Goal: Transaction & Acquisition: Purchase product/service

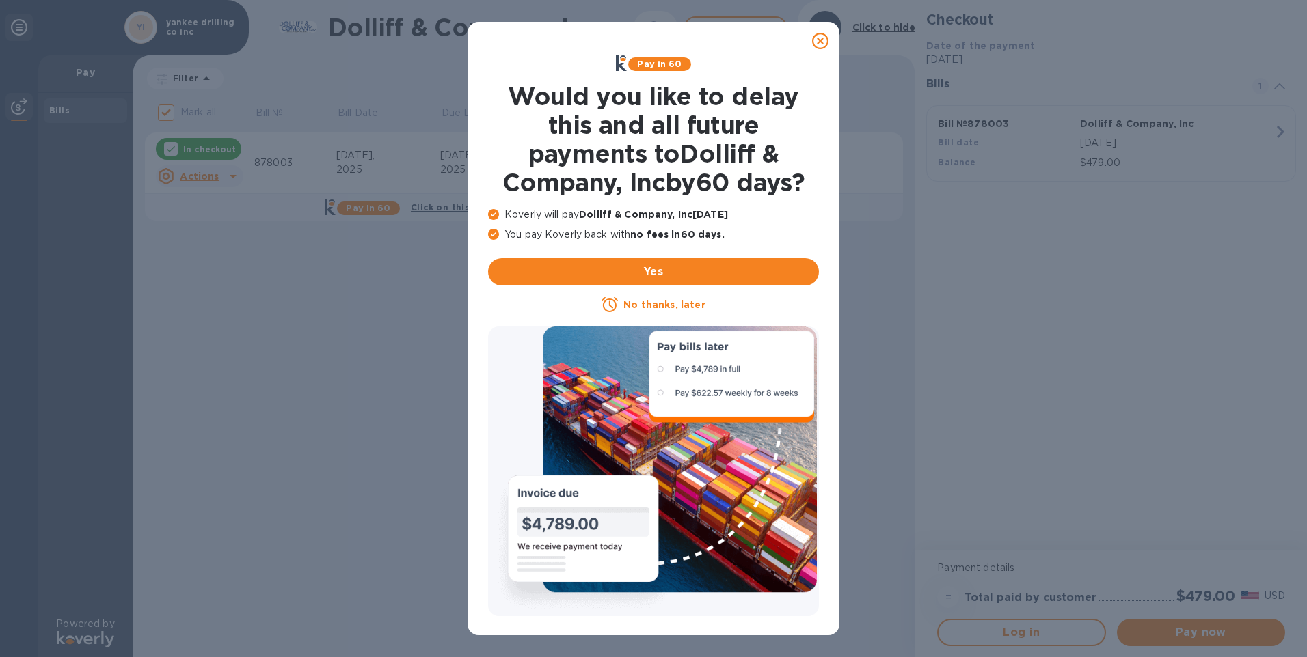
click at [826, 42] on icon at bounding box center [820, 41] width 16 height 16
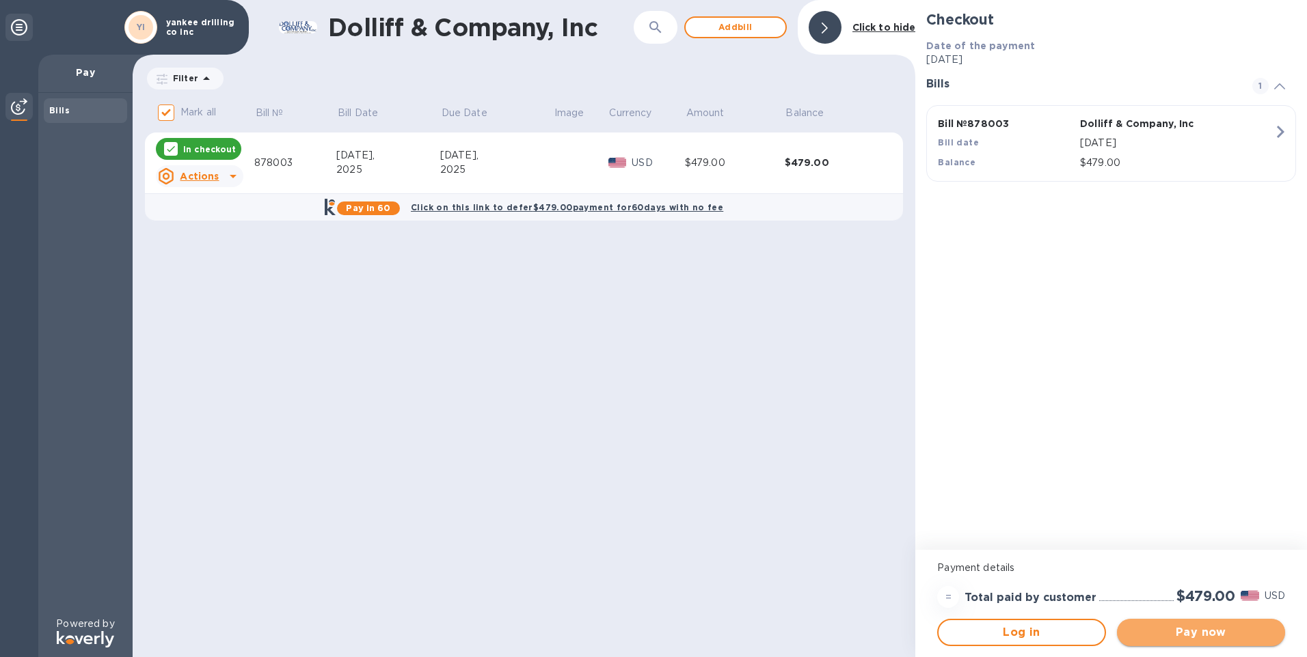
click at [1186, 640] on span "Pay now" at bounding box center [1201, 633] width 146 height 16
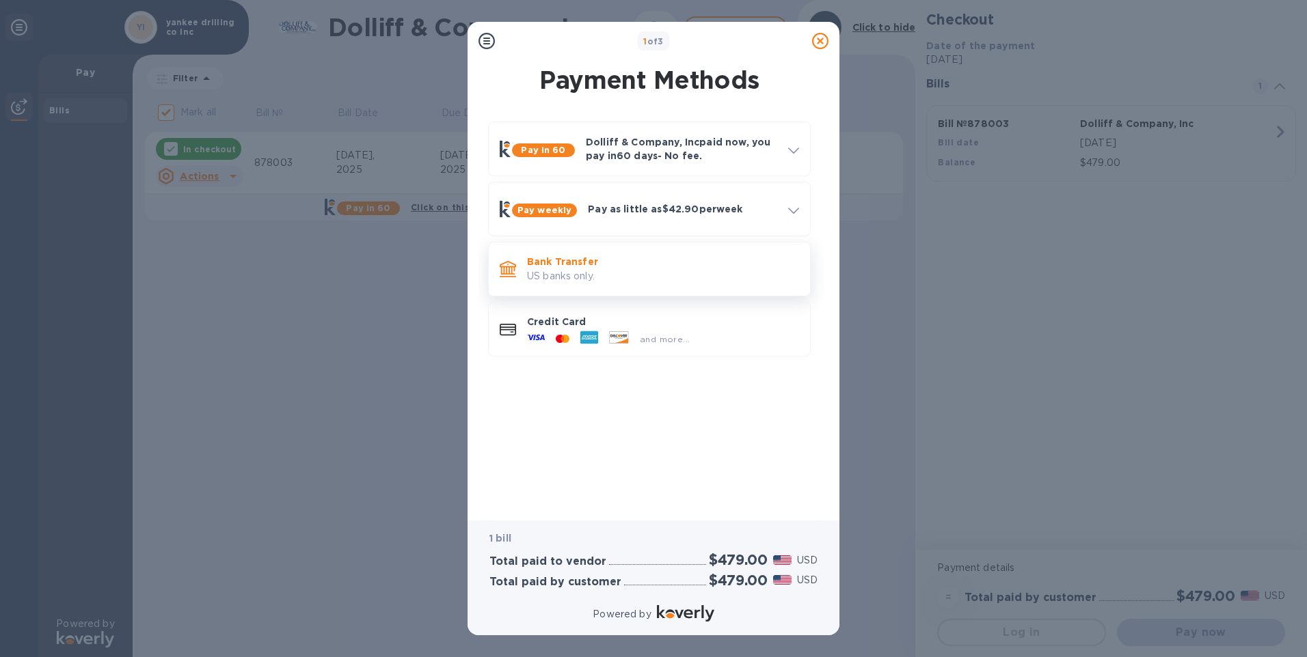
click at [566, 262] on p "Bank Transfer" at bounding box center [663, 262] width 272 height 14
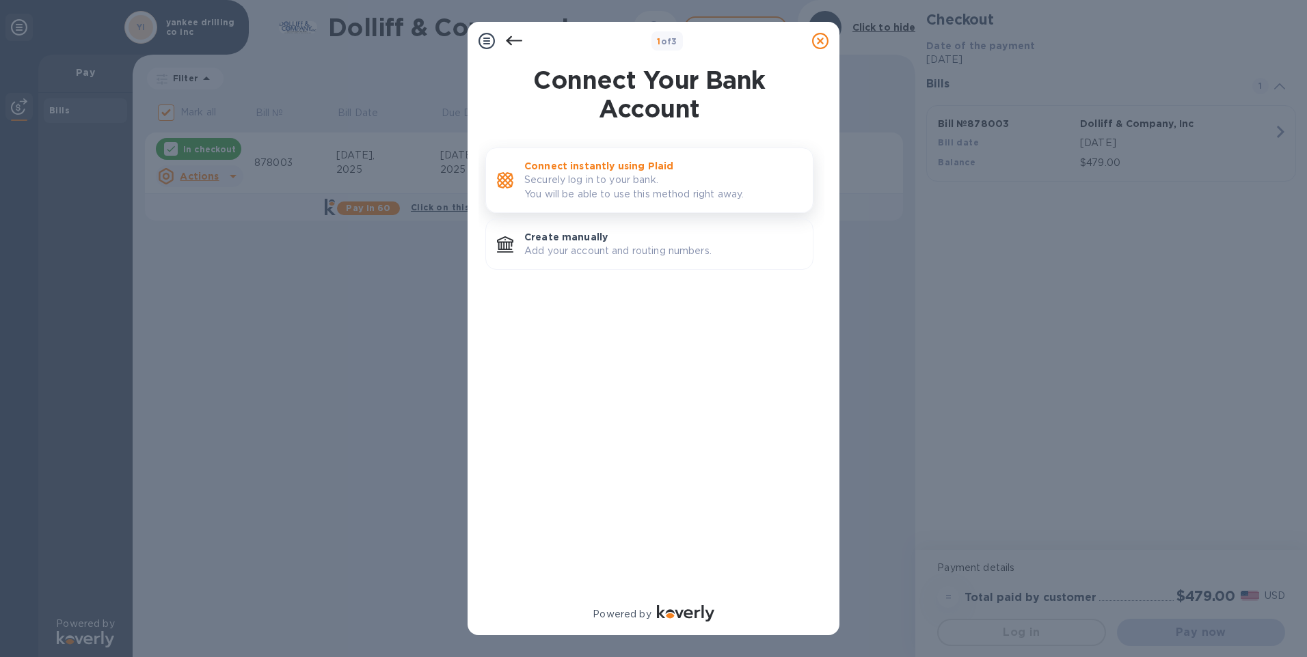
click at [591, 191] on p "Securely log in to your bank. You will be able to use this method right away." at bounding box center [662, 187] width 277 height 29
click at [562, 172] on p "Connect instantly using Plaid" at bounding box center [662, 166] width 277 height 14
click at [520, 39] on icon at bounding box center [514, 41] width 16 height 16
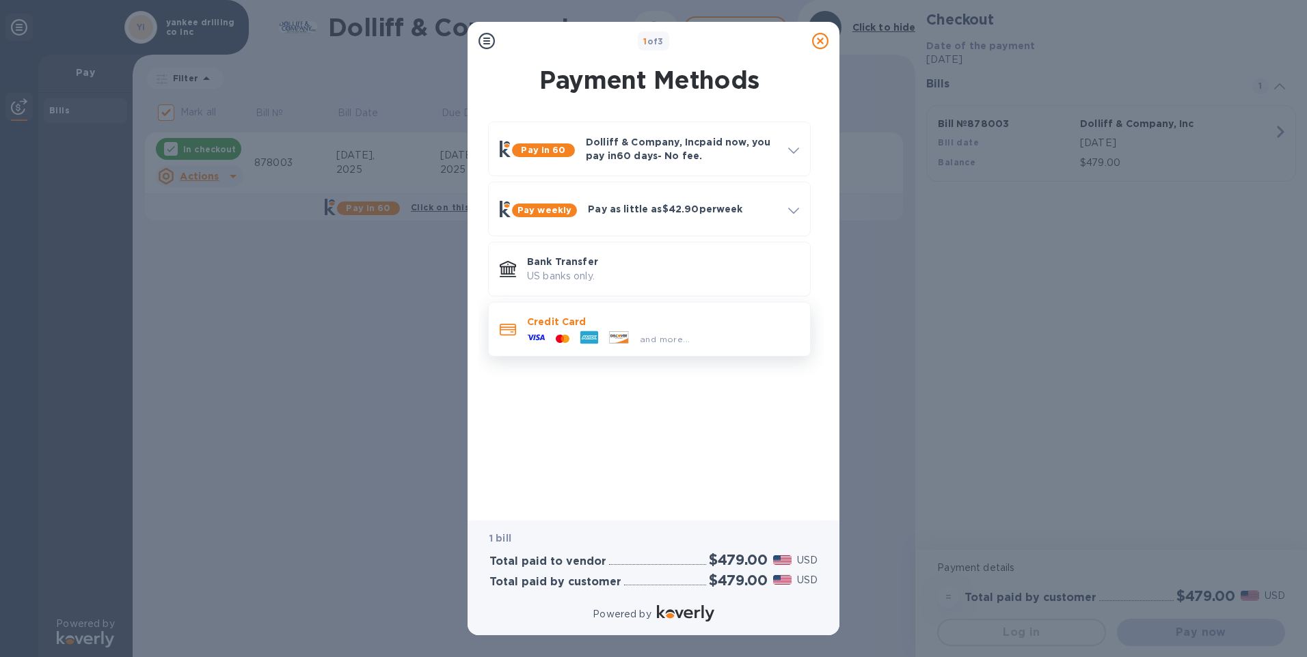
click at [567, 333] on div at bounding box center [562, 339] width 25 height 13
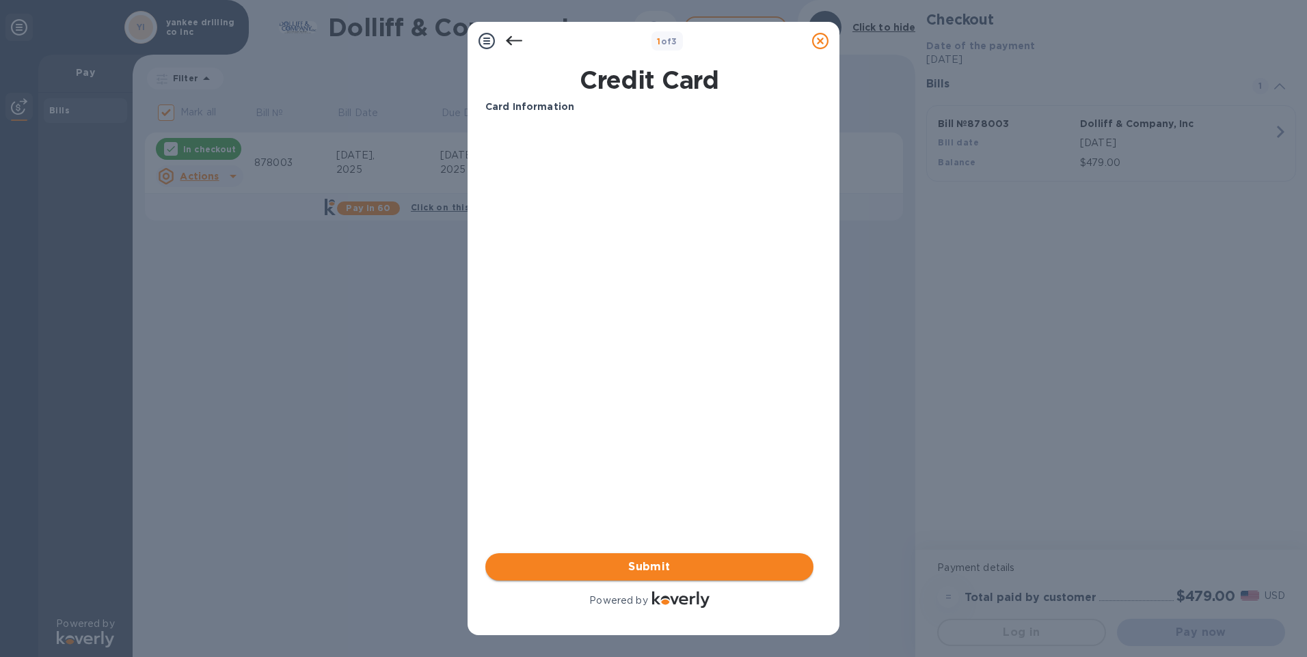
click at [652, 565] on span "Submit" at bounding box center [649, 567] width 306 height 16
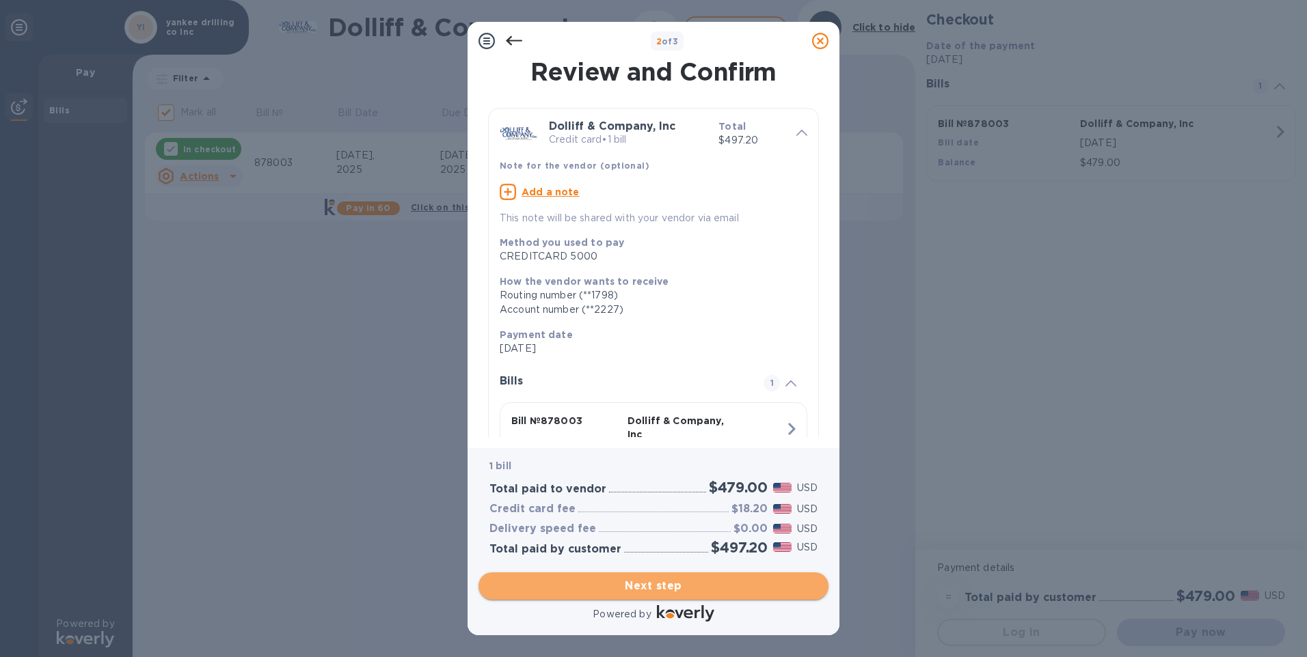
click at [644, 589] on span "Next step" at bounding box center [653, 586] width 328 height 16
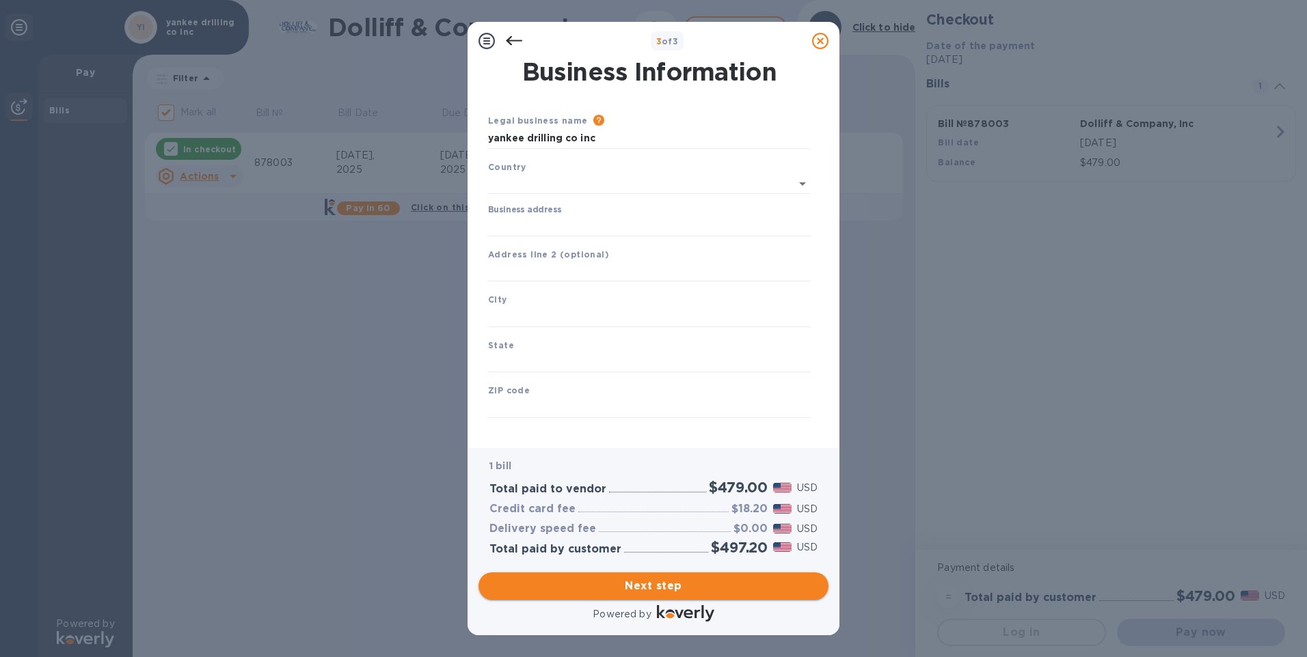
type input "[GEOGRAPHIC_DATA]"
click at [546, 215] on input "Business address" at bounding box center [649, 223] width 323 height 21
type input "[STREET_ADDRESS]"
type input "[GEOGRAPHIC_DATA]"
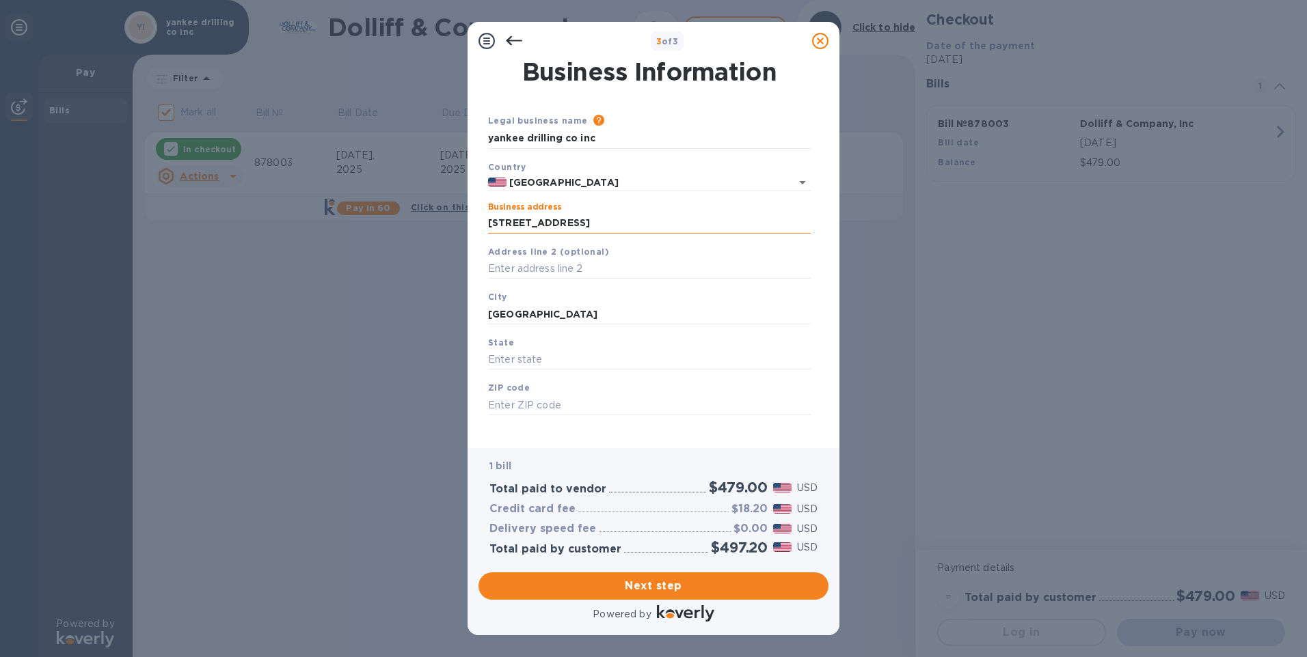
type input "ma"
type input "02762"
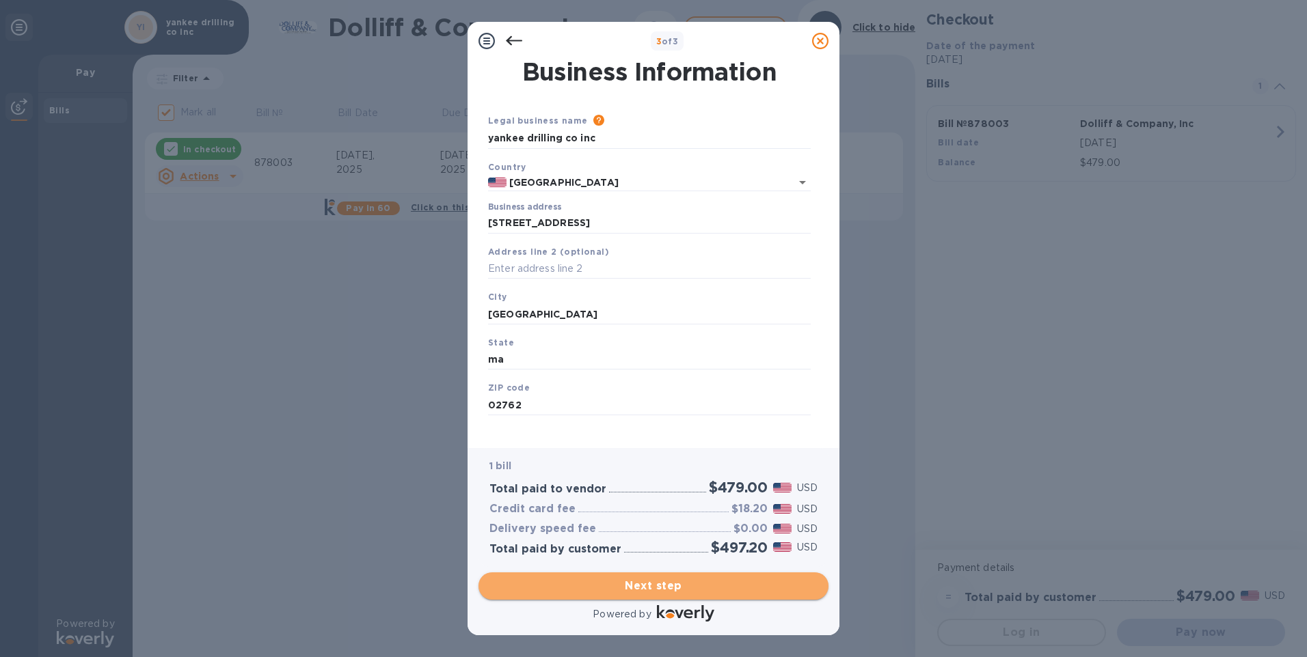
click at [652, 592] on span "Next step" at bounding box center [653, 586] width 328 height 16
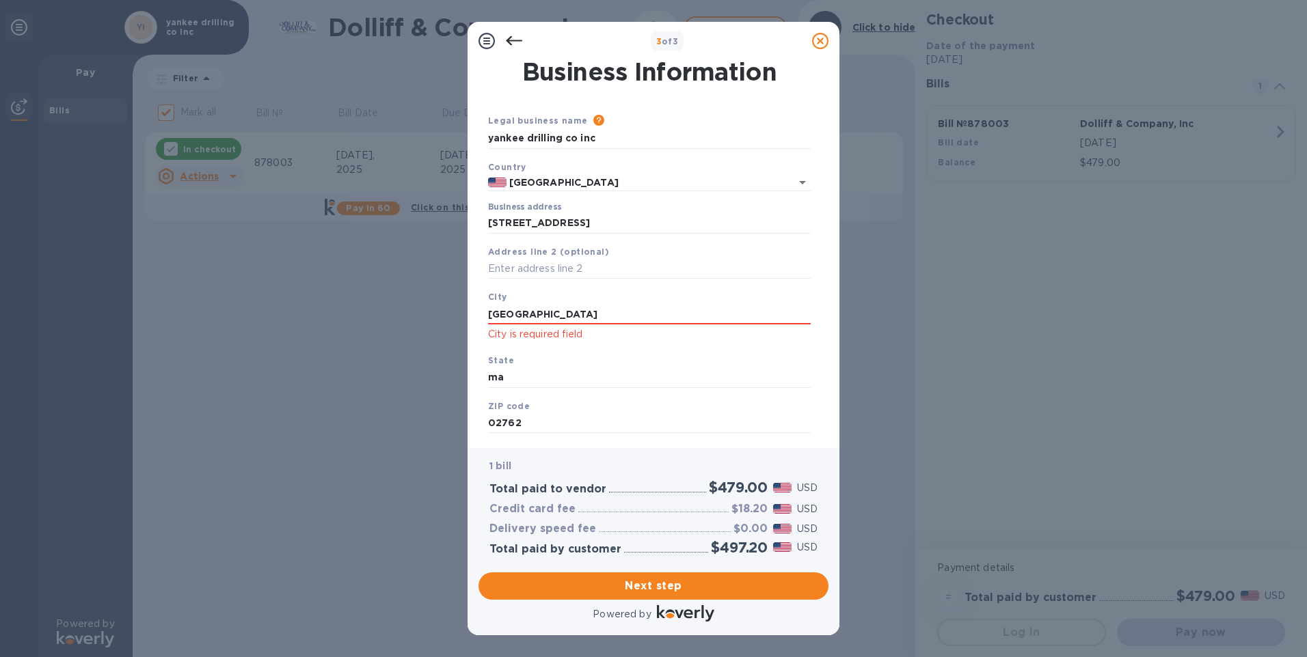
drag, startPoint x: 554, startPoint y: 316, endPoint x: 456, endPoint y: 314, distance: 98.4
click at [456, 314] on div "3 of 3 Business Information Legal business name Please provide the legal name t…" at bounding box center [653, 328] width 1307 height 657
type input "[GEOGRAPHIC_DATA]"
click at [592, 582] on span "Next step" at bounding box center [653, 586] width 328 height 16
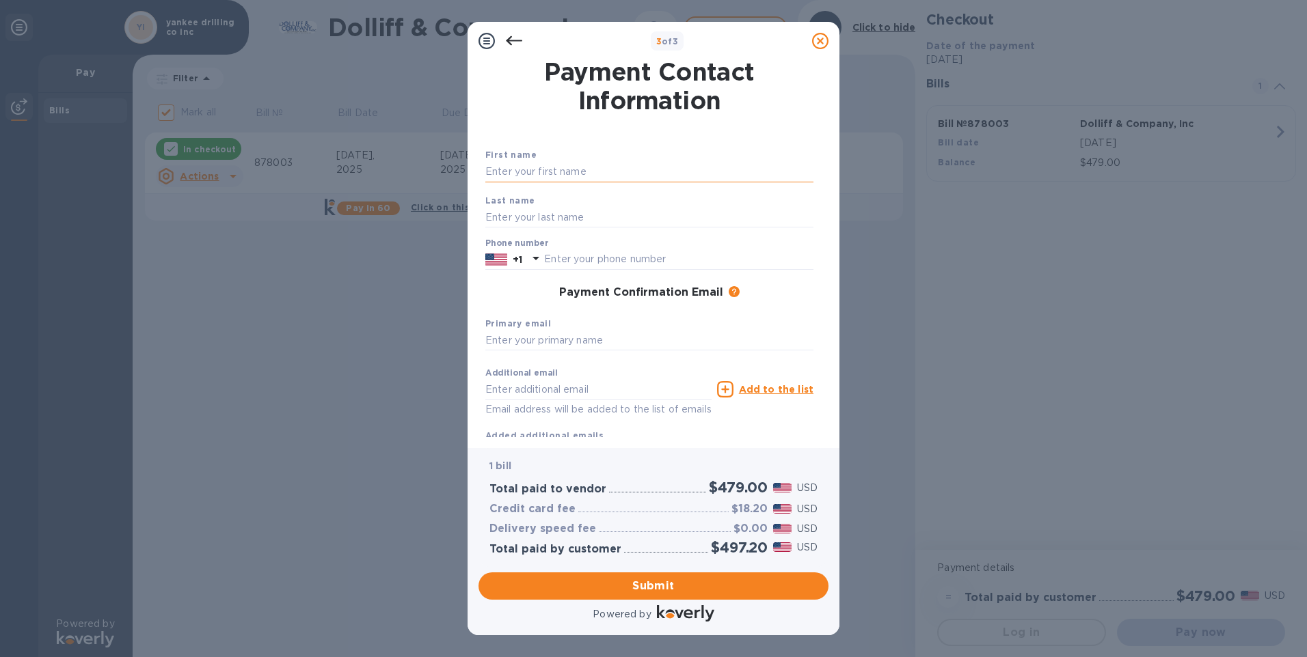
click at [579, 166] on input "text" at bounding box center [649, 172] width 328 height 21
type input "[PERSON_NAME]"
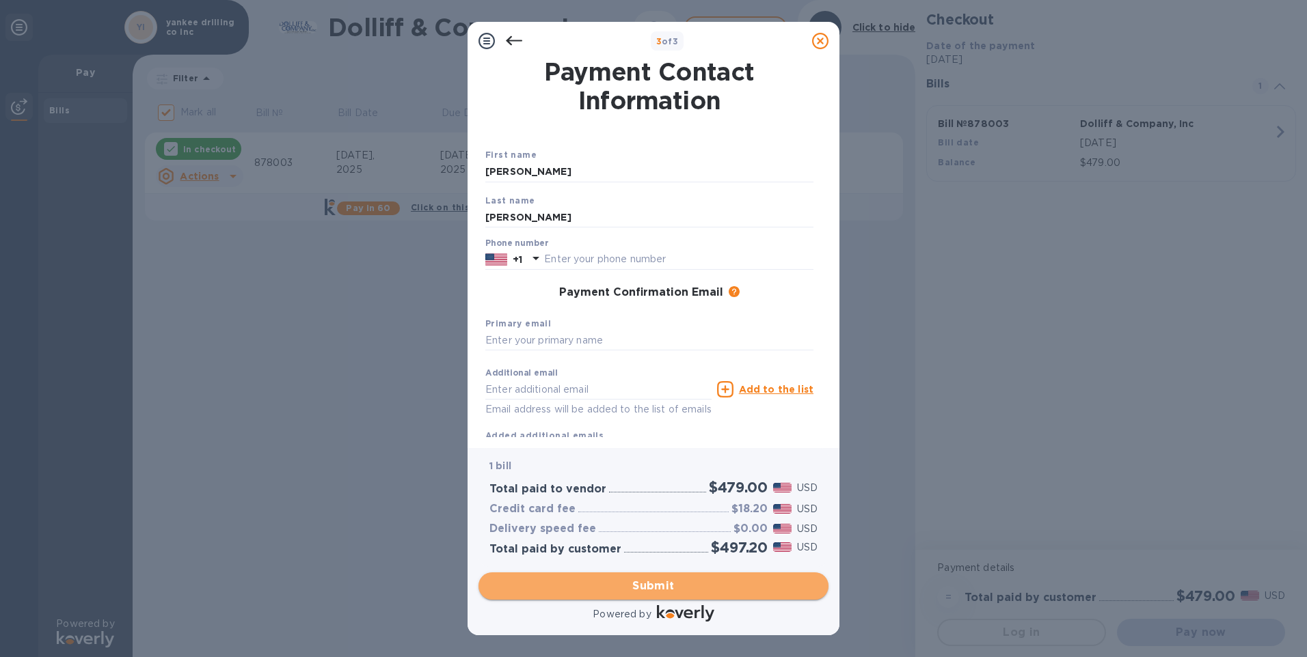
click at [589, 582] on span "Submit" at bounding box center [653, 586] width 328 height 16
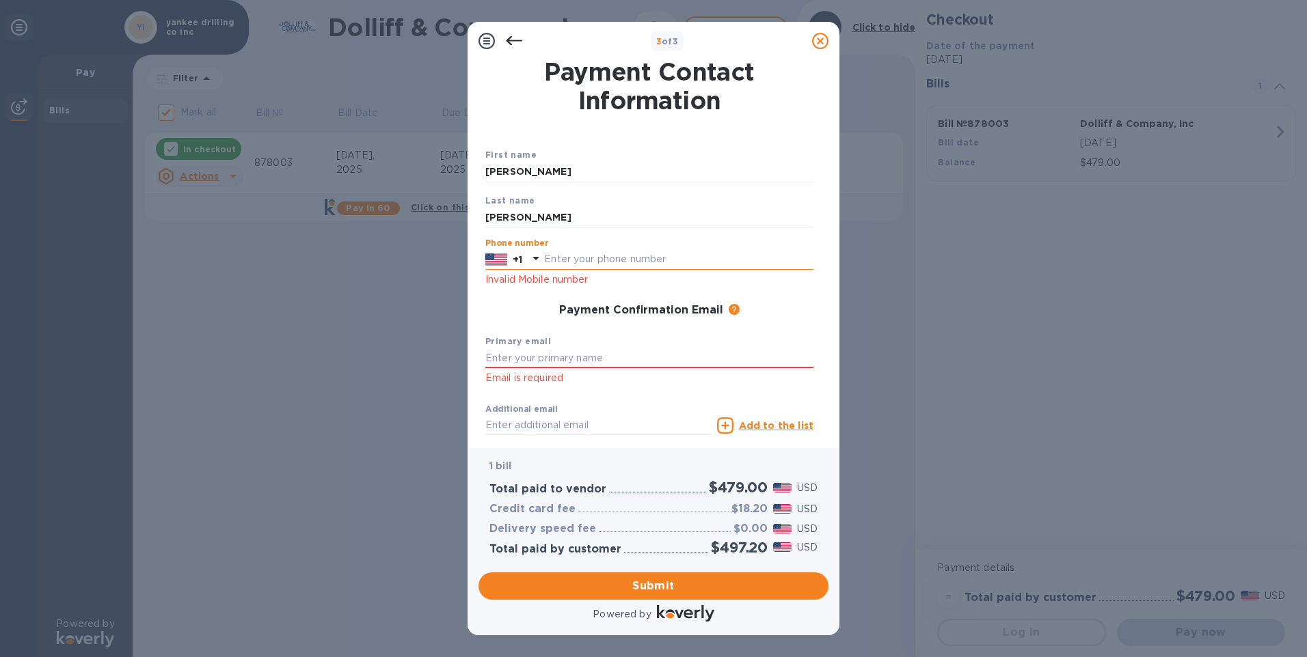
click at [596, 256] on input "text" at bounding box center [678, 259] width 269 height 21
type input "5087260783"
click at [642, 589] on span "Submit" at bounding box center [653, 586] width 328 height 16
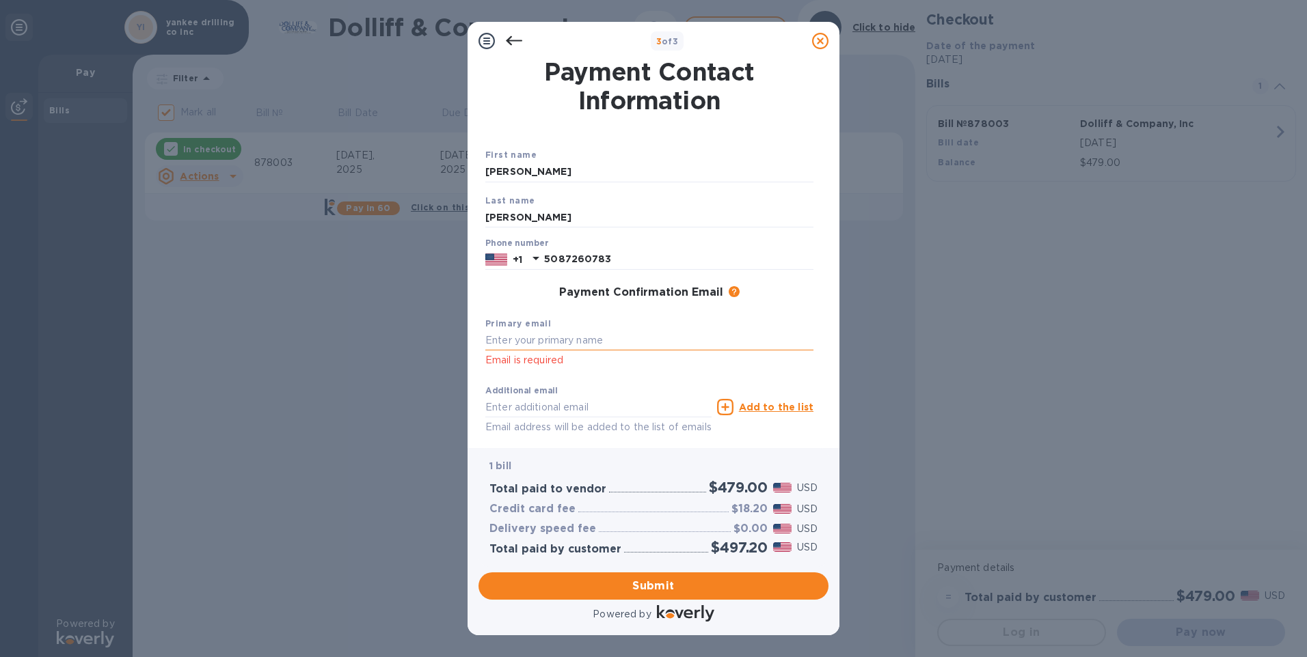
click at [535, 337] on input "text" at bounding box center [649, 341] width 328 height 21
type input "[EMAIL_ADDRESS][DOMAIN_NAME]"
click at [616, 580] on span "Submit" at bounding box center [653, 586] width 328 height 16
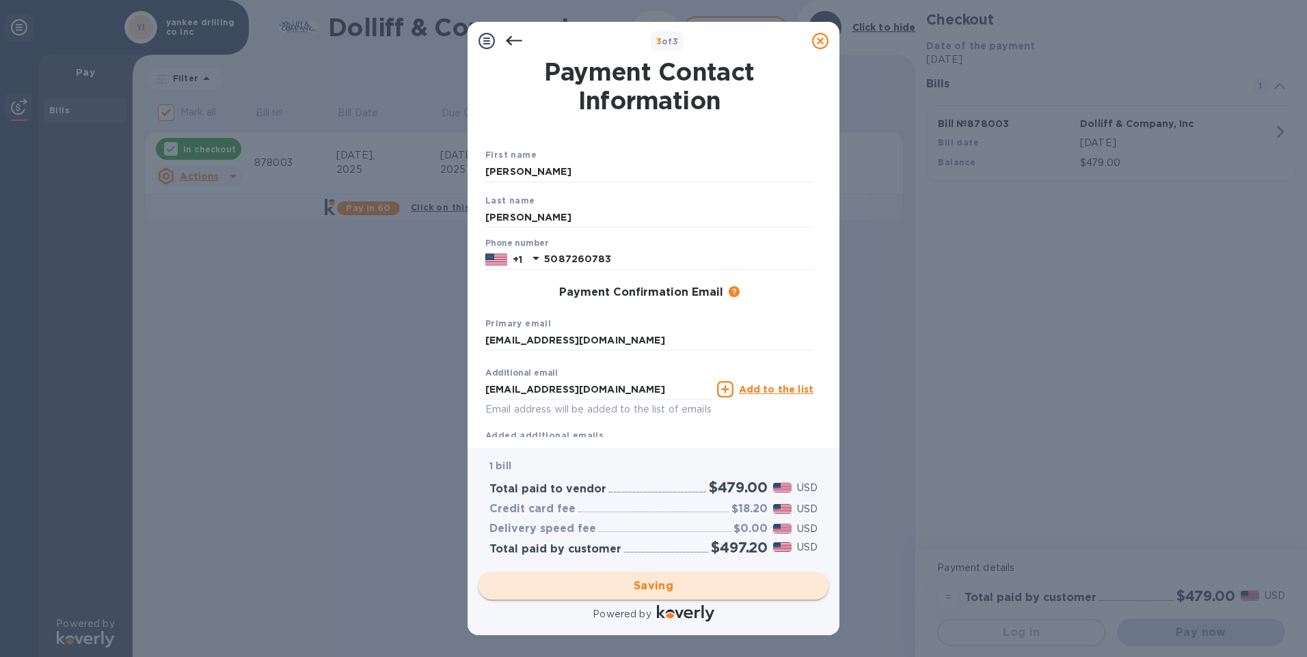
checkbox input "false"
